Goal: Transaction & Acquisition: Purchase product/service

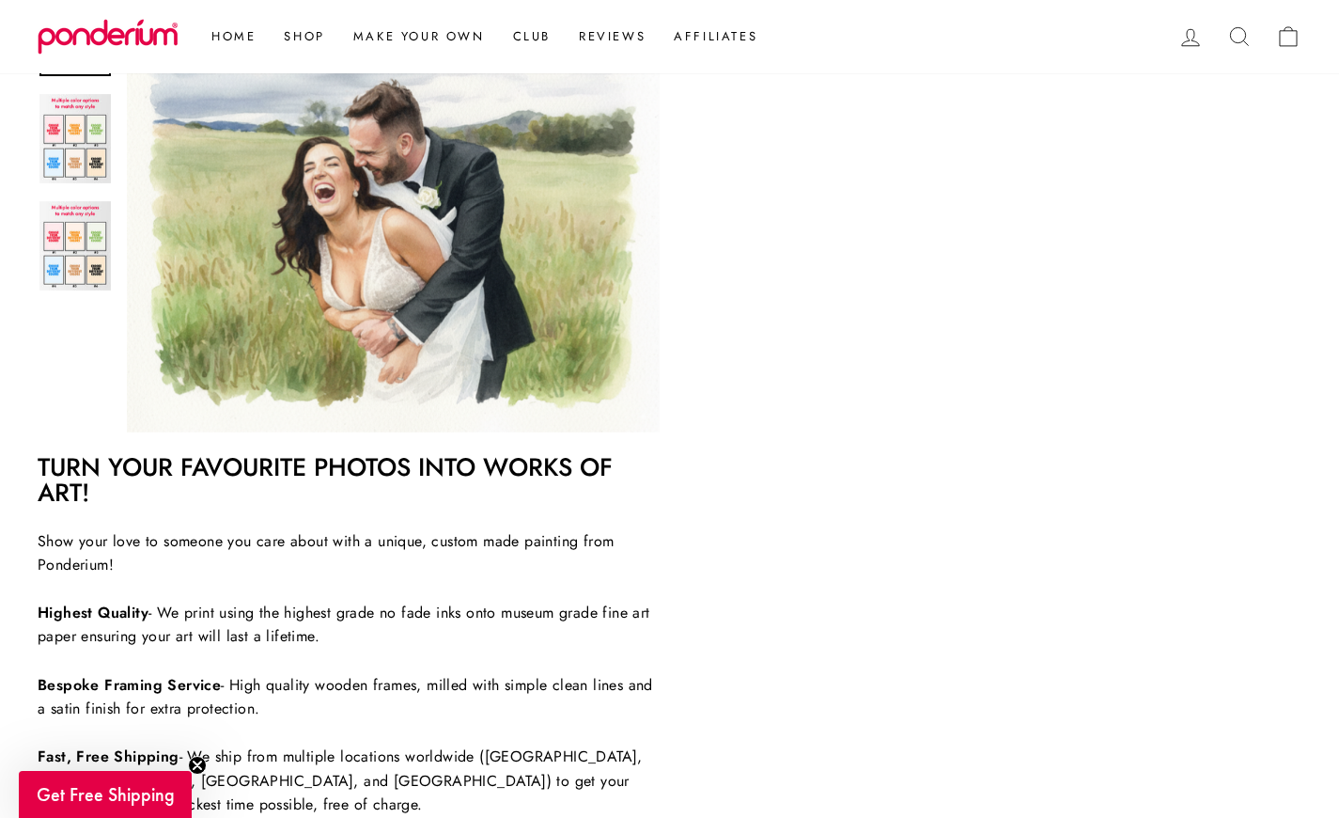
scroll to position [725, 0]
click at [195, 767] on icon "Close teaser" at bounding box center [198, 765] width 8 height 8
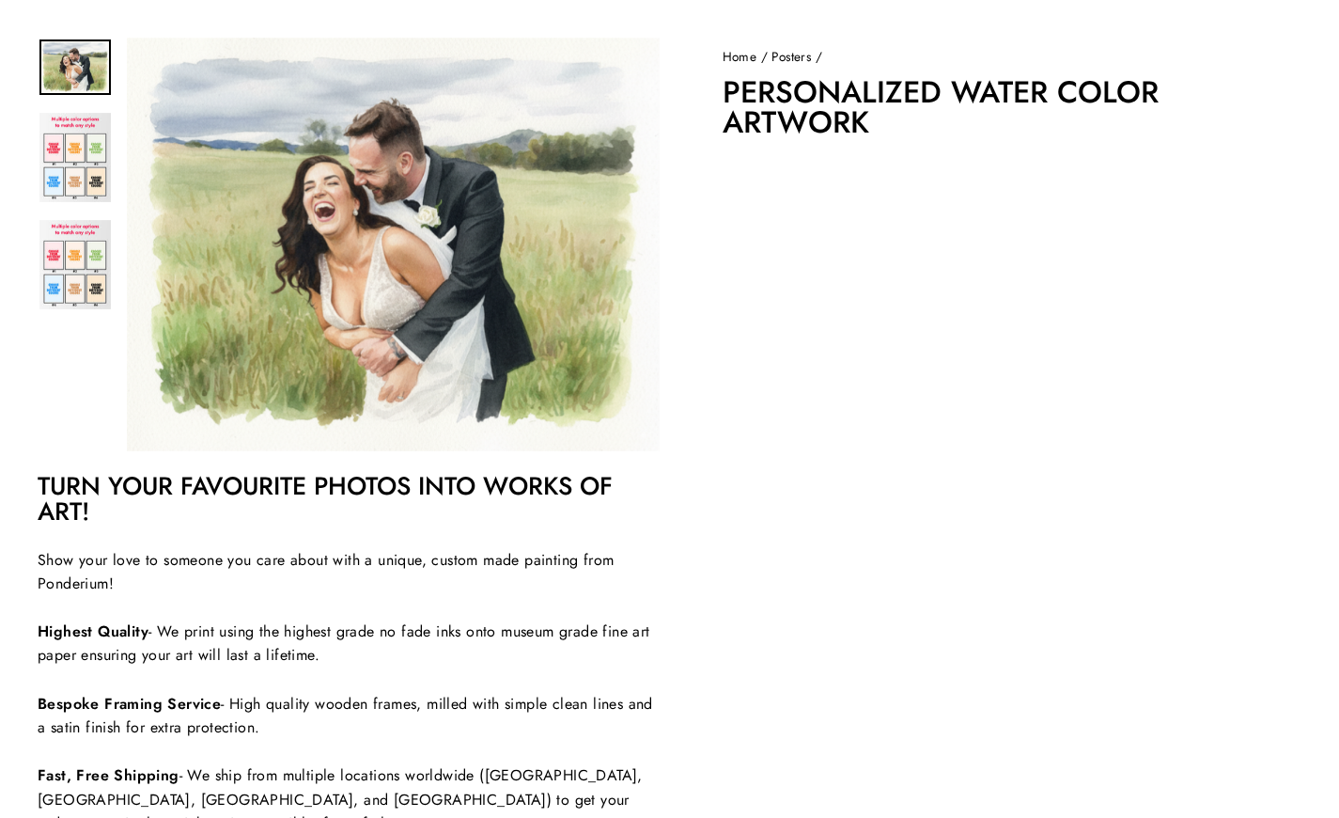
scroll to position [0, 0]
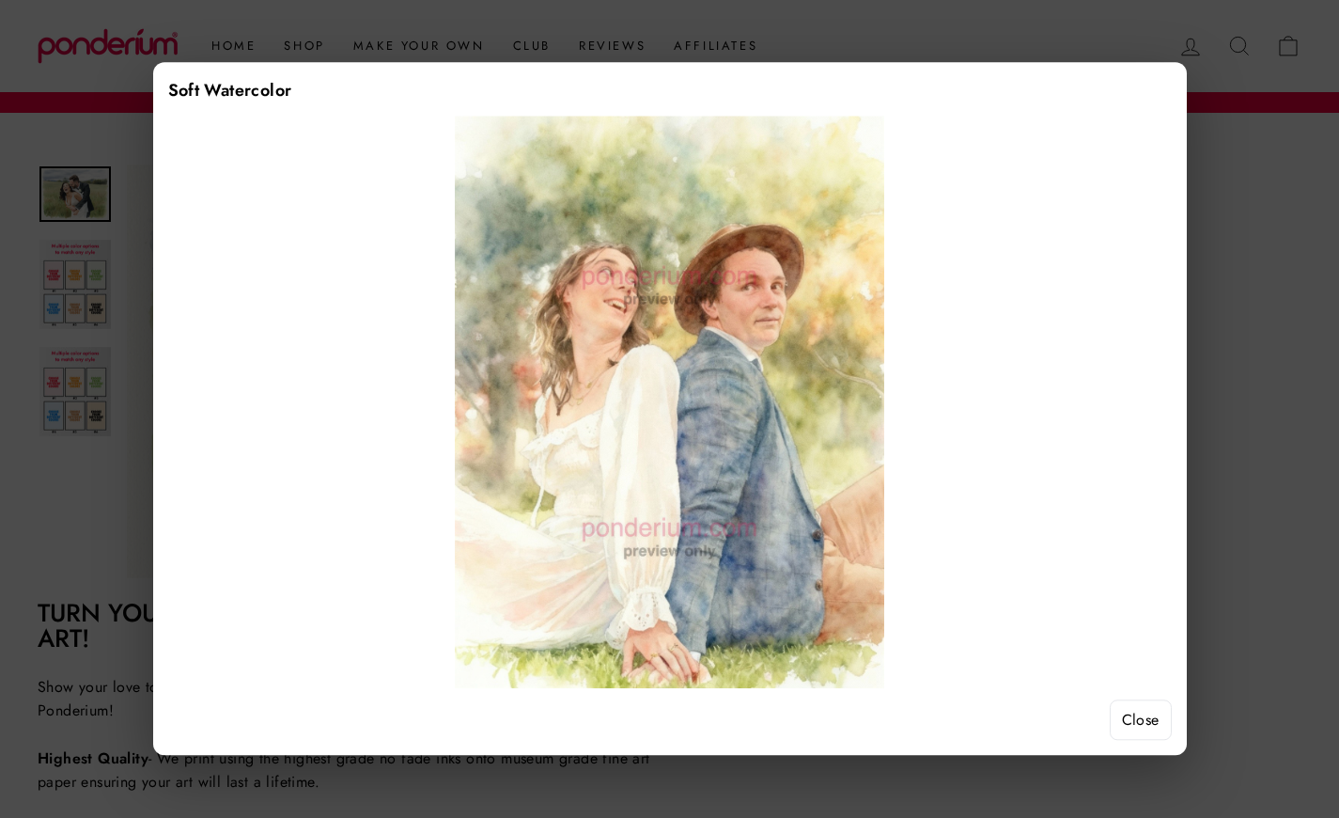
click at [1129, 715] on button "Close" at bounding box center [1141, 719] width 62 height 41
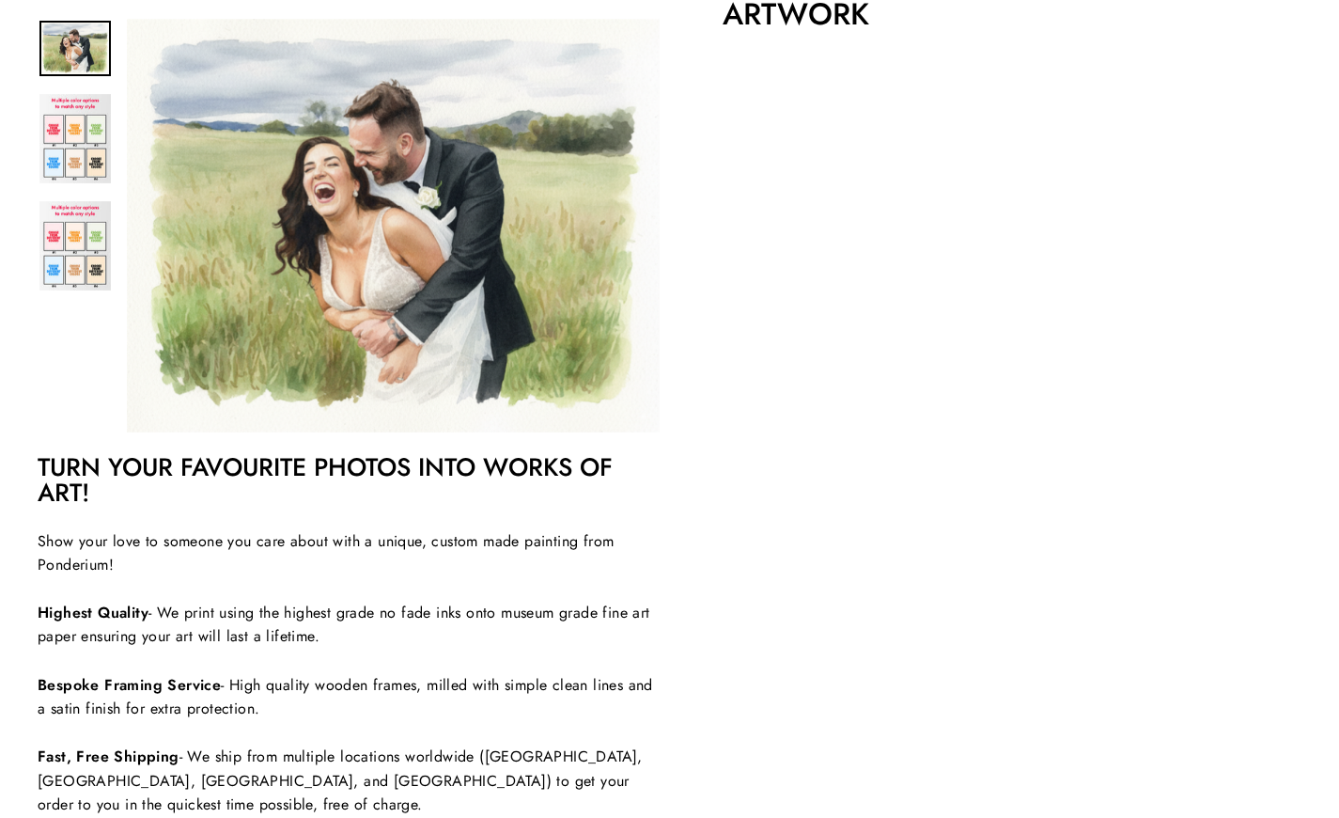
scroll to position [283, 0]
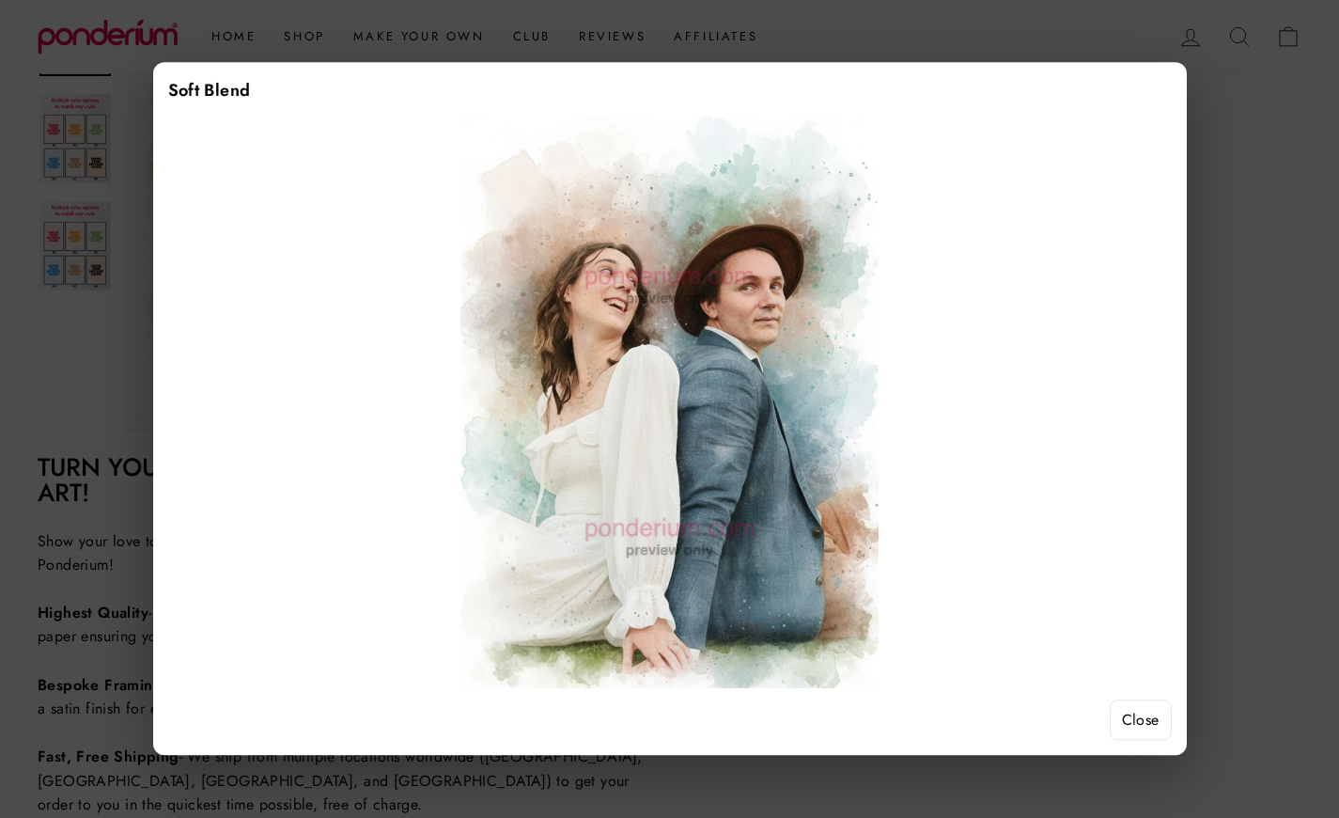
click at [1133, 717] on button "Close" at bounding box center [1141, 719] width 62 height 41
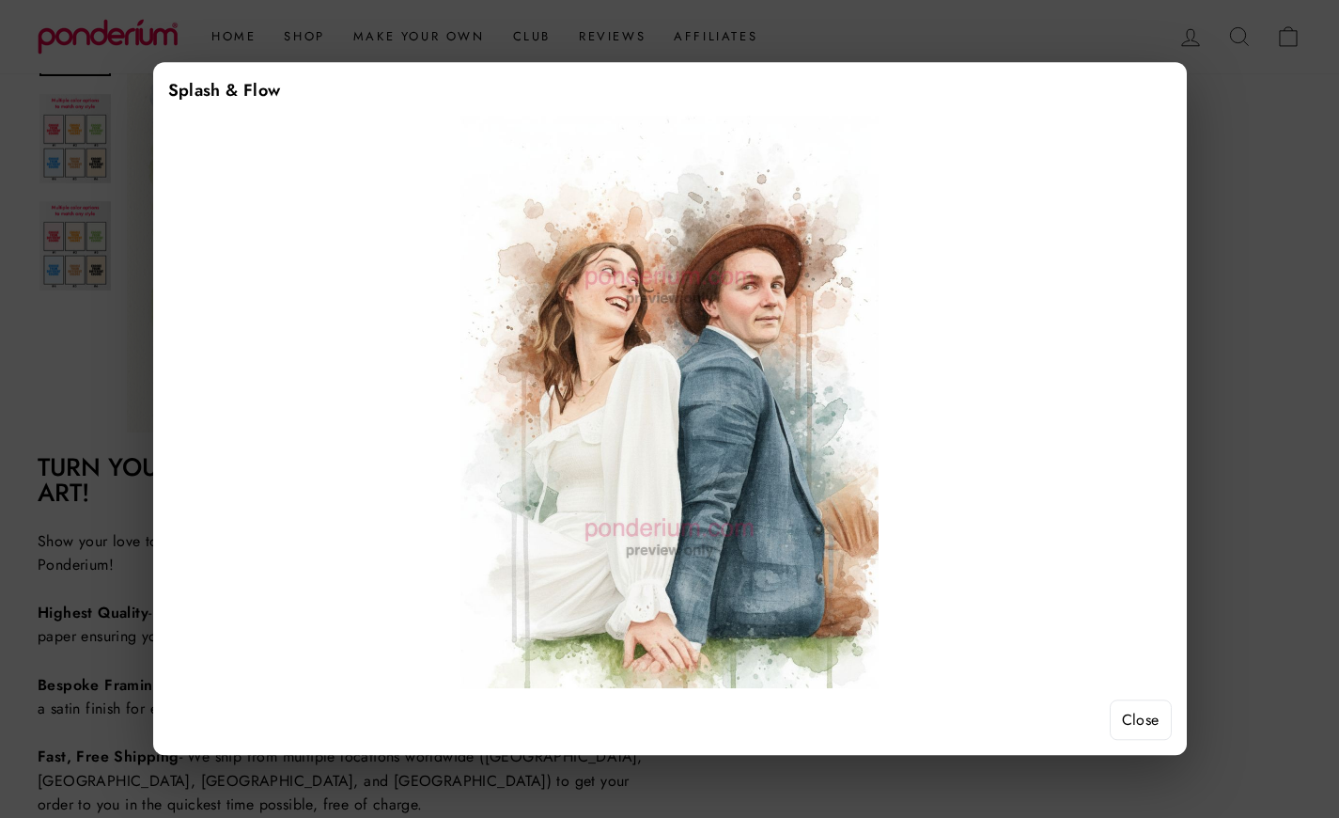
click at [1142, 724] on button "Close" at bounding box center [1141, 719] width 62 height 41
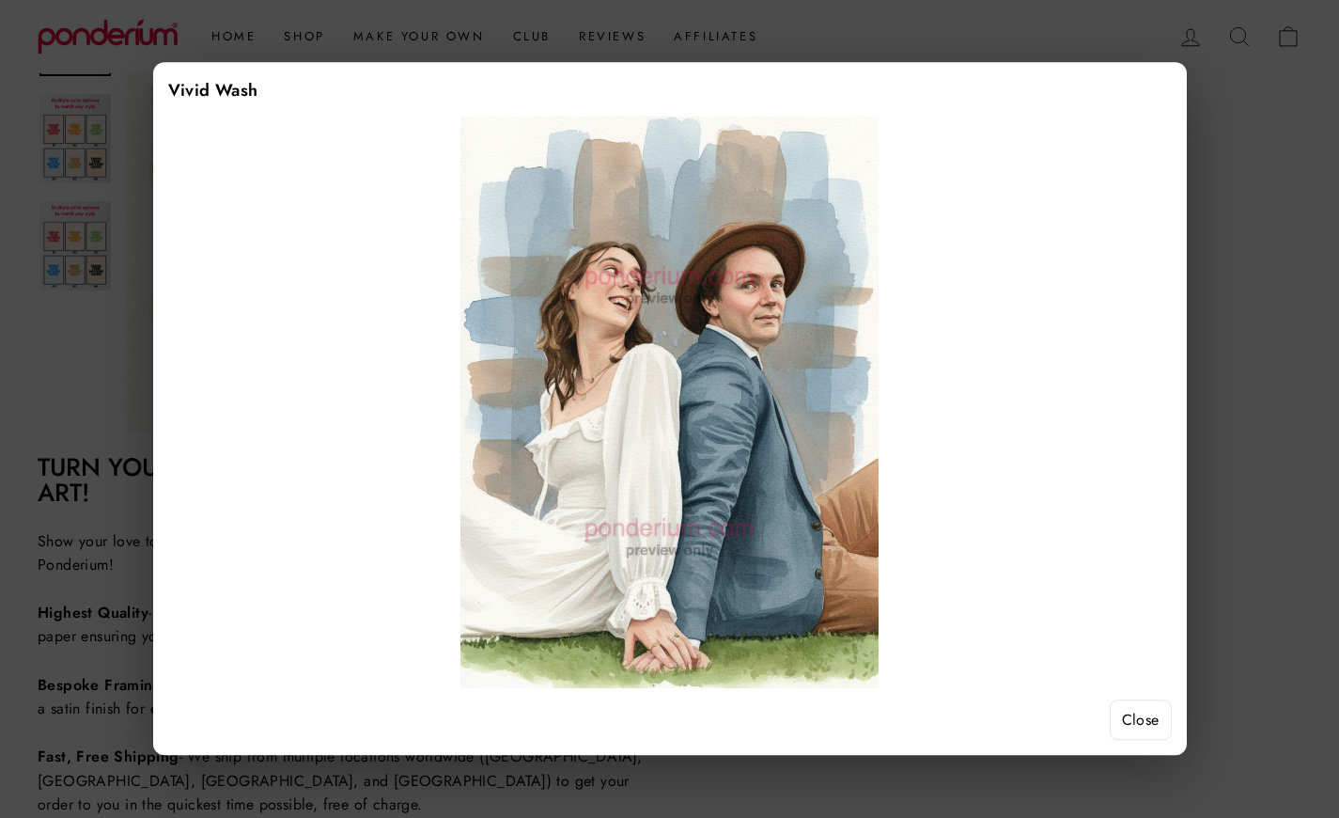
click at [1130, 708] on button "Close" at bounding box center [1141, 719] width 62 height 41
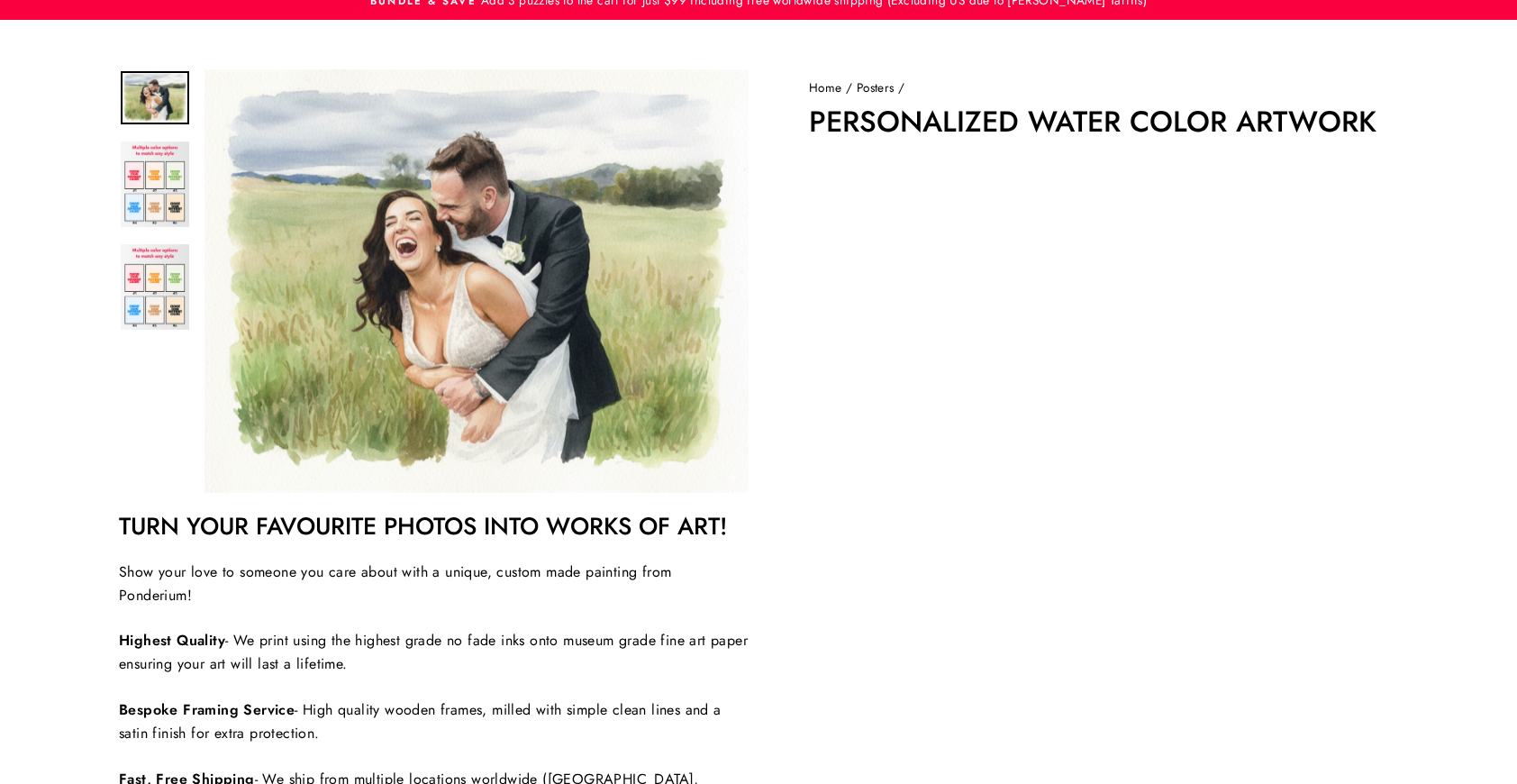
scroll to position [95, 0]
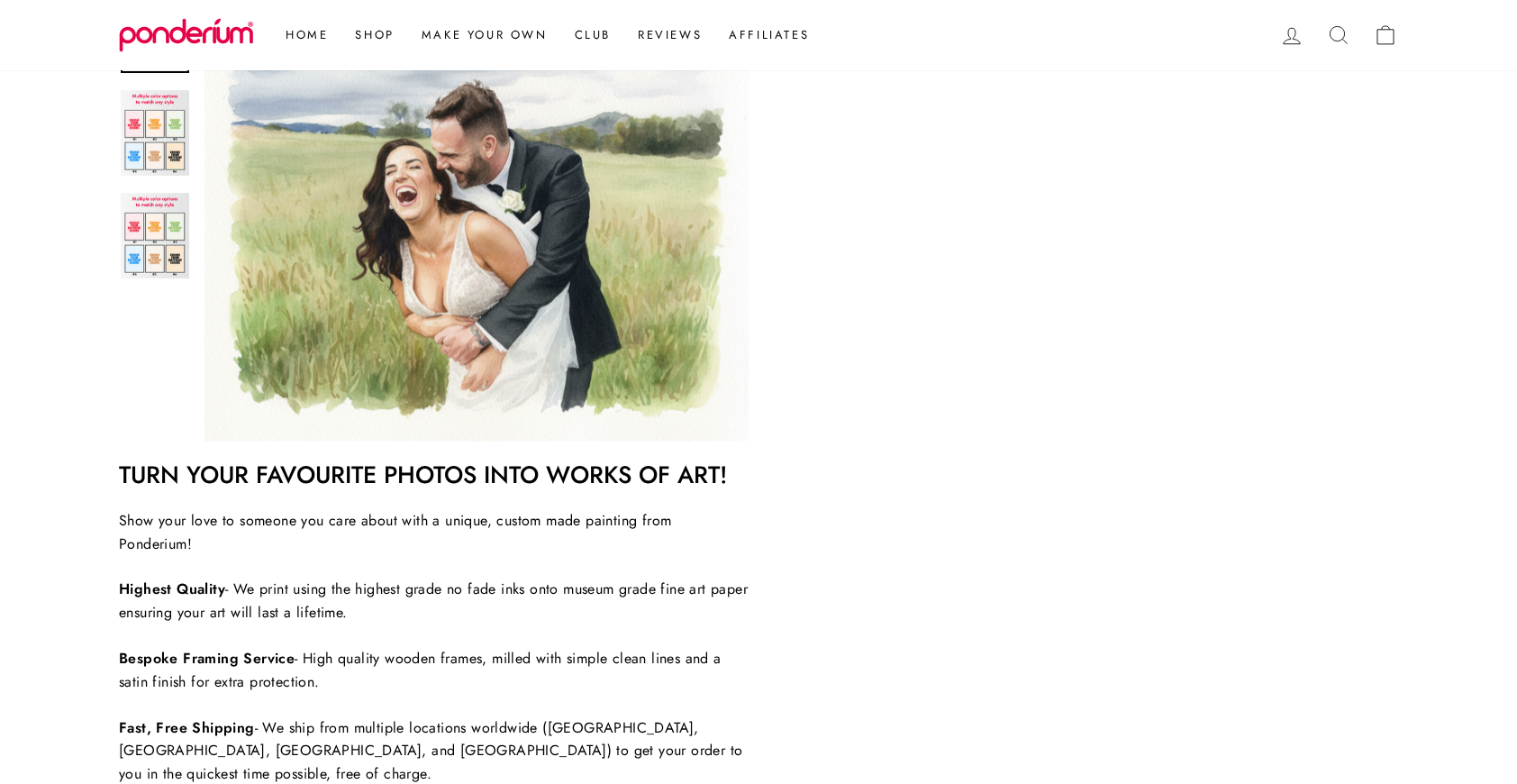
scroll to position [359, 0]
